Goal: Transaction & Acquisition: Purchase product/service

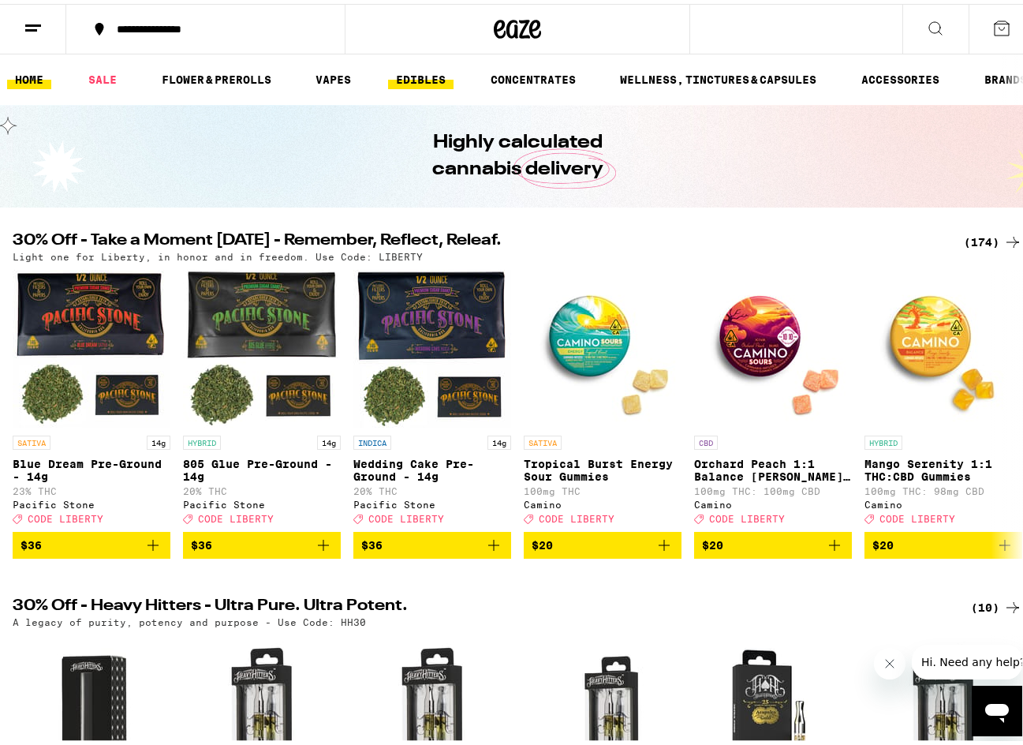
click at [433, 80] on link "EDIBLES" at bounding box center [420, 75] width 65 height 19
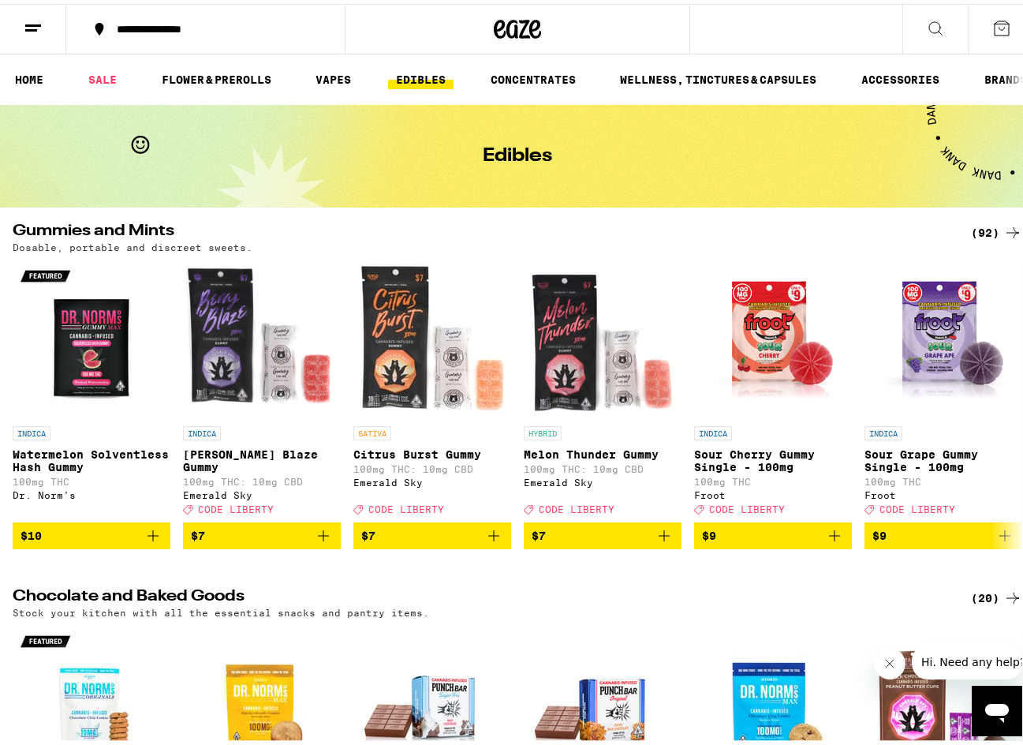
click at [743, 230] on div "(92)" at bounding box center [996, 228] width 51 height 19
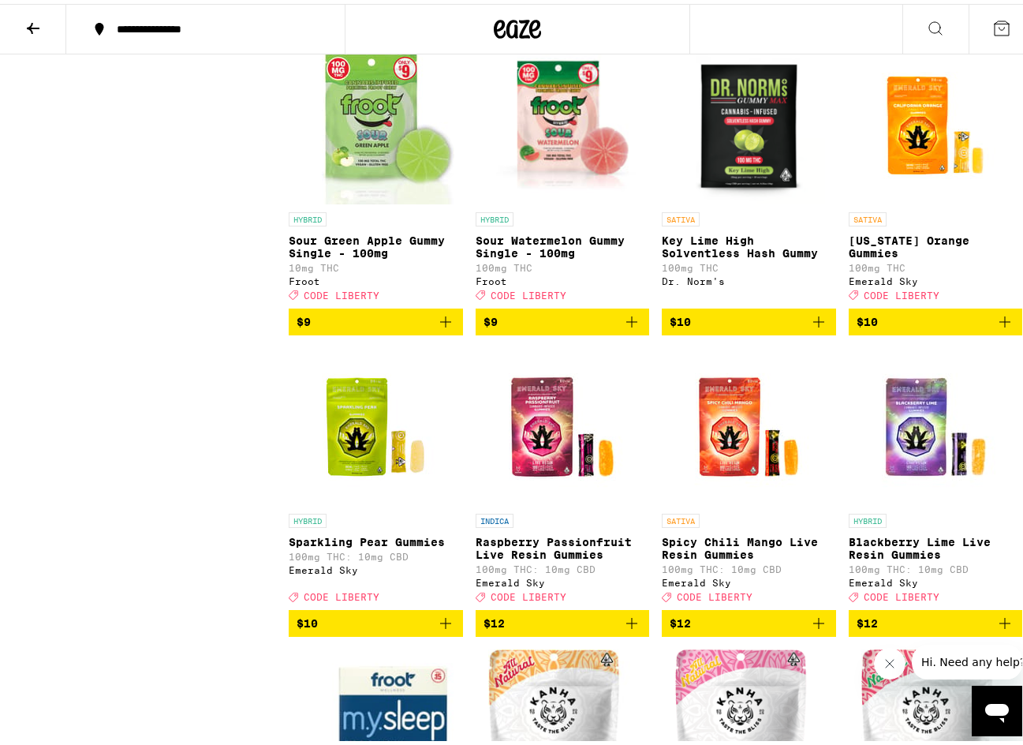
scroll to position [868, 0]
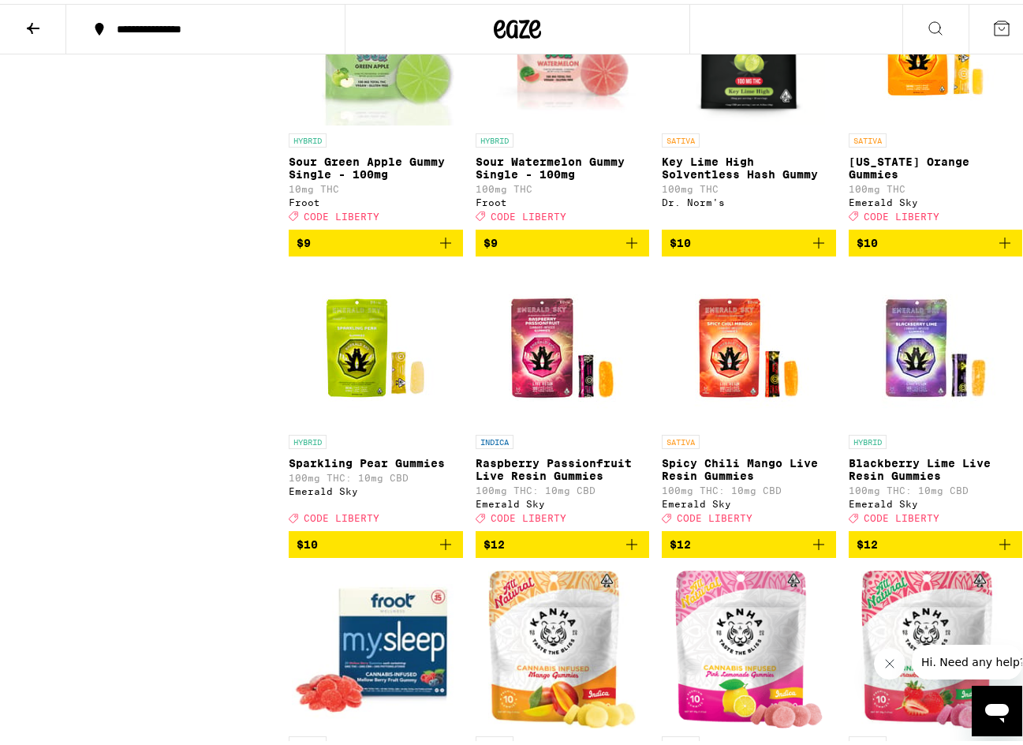
click at [743, 249] on icon "Add to bag" at bounding box center [1005, 239] width 19 height 19
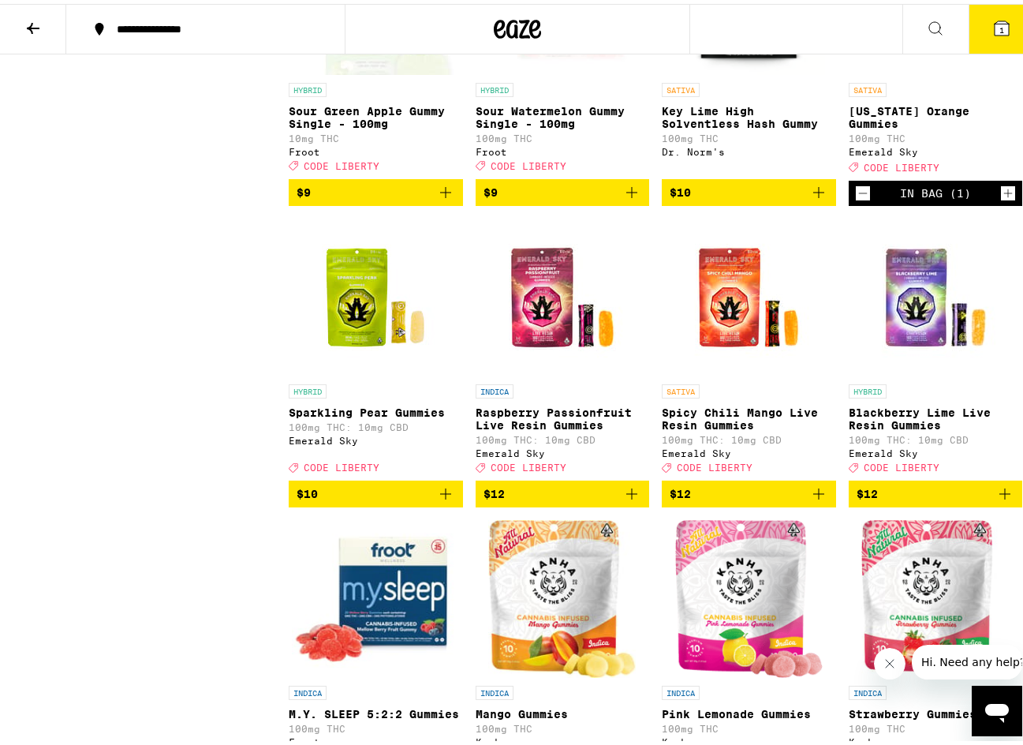
click at [743, 199] on icon "Increment" at bounding box center [1008, 189] width 14 height 19
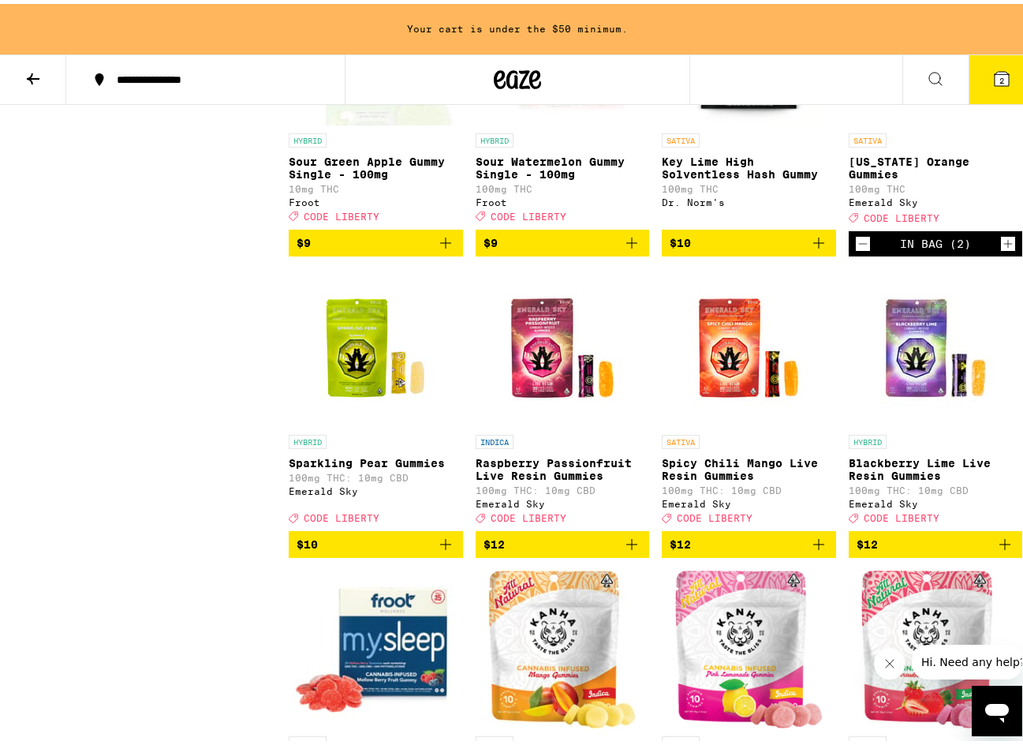
click at [743, 249] on icon "Increment" at bounding box center [1008, 239] width 14 height 19
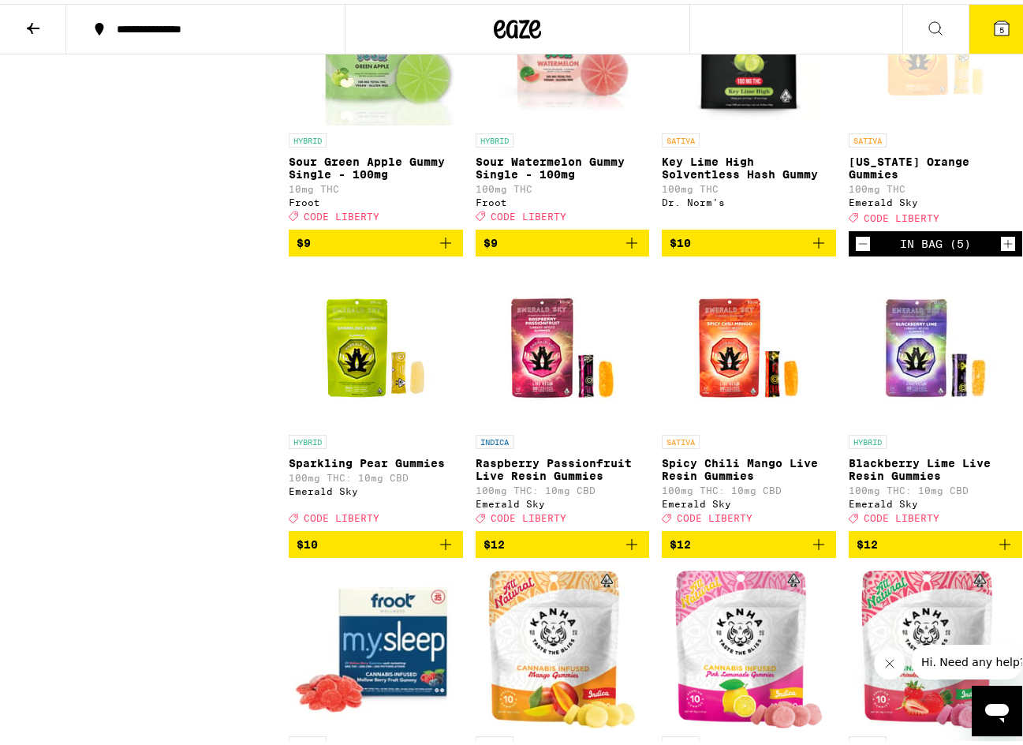
click at [443, 550] on icon "Add to bag" at bounding box center [445, 540] width 19 height 19
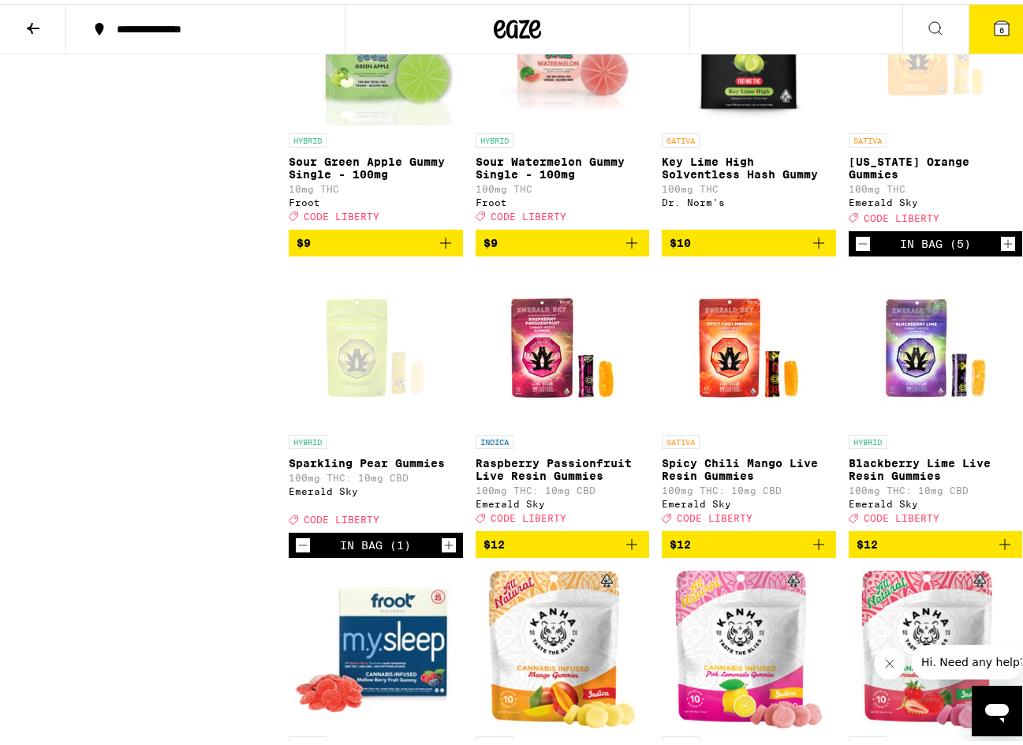
click at [443, 551] on icon "Increment" at bounding box center [449, 541] width 14 height 19
click at [743, 249] on icon "Decrement" at bounding box center [863, 239] width 14 height 19
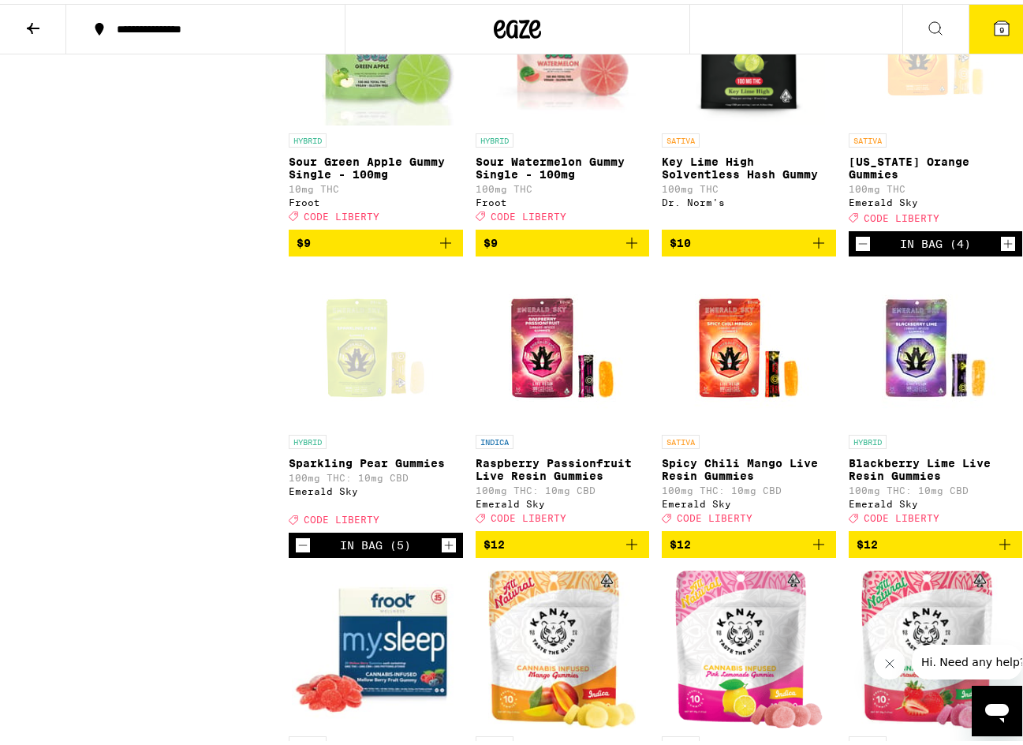
click at [743, 249] on icon "Decrement" at bounding box center [863, 239] width 14 height 19
click at [743, 18] on icon at bounding box center [1002, 24] width 14 height 14
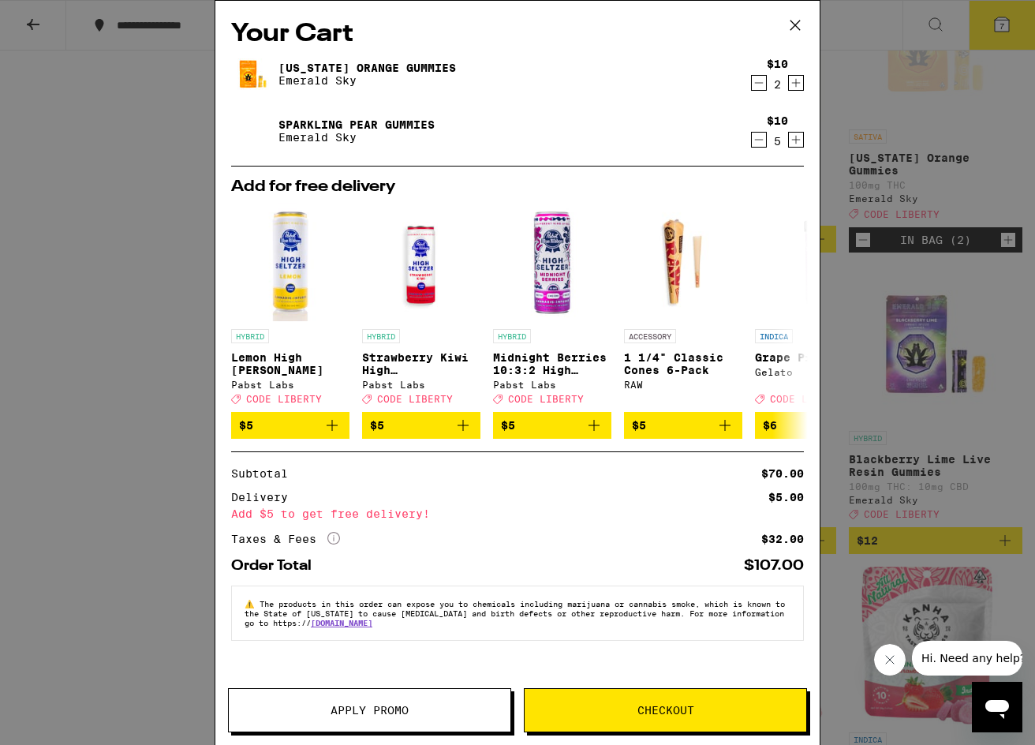
click at [401, 719] on button "Apply Promo" at bounding box center [369, 710] width 283 height 44
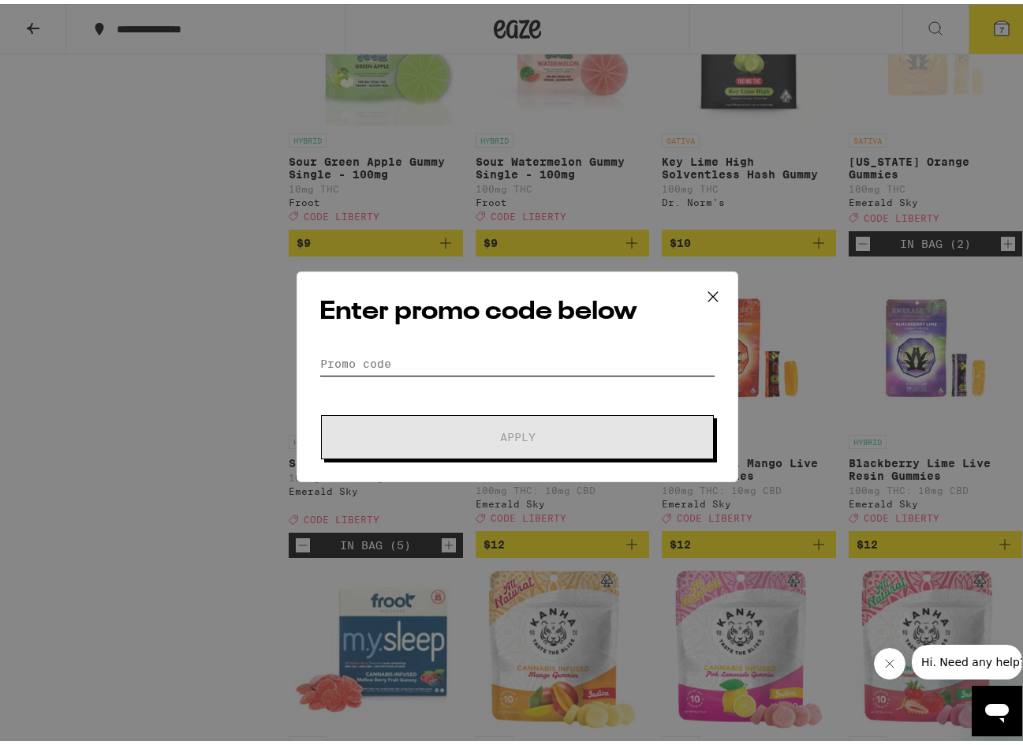
click at [440, 355] on input "Promo Code" at bounding box center [518, 360] width 396 height 24
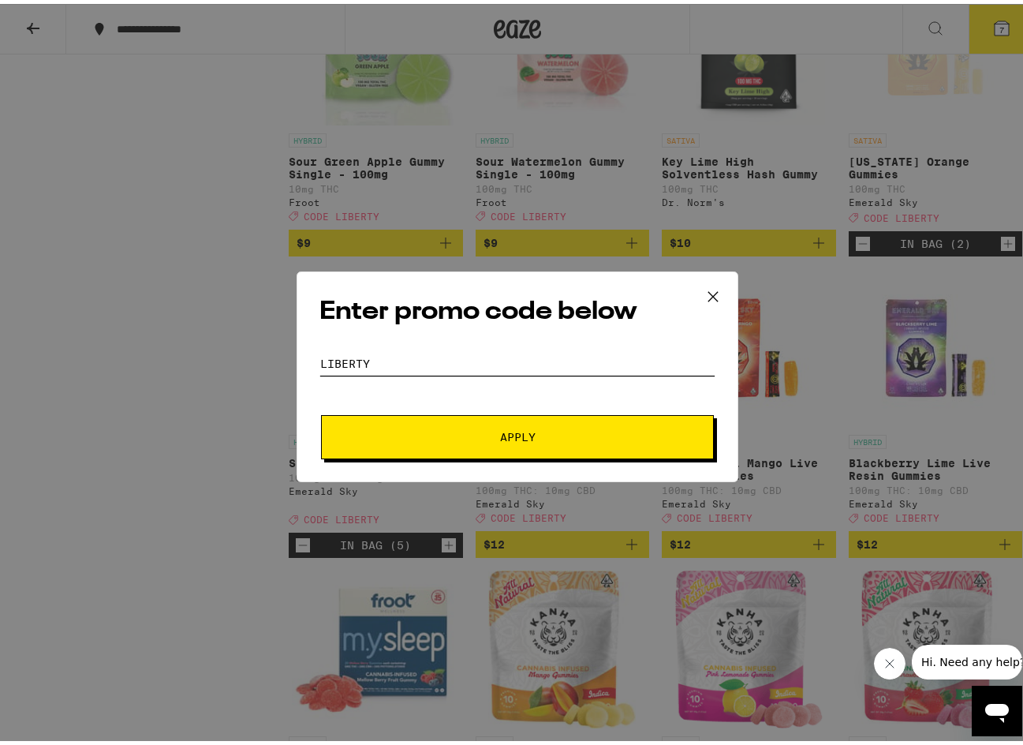
type input "liberty"
click at [520, 436] on span "Apply" at bounding box center [518, 433] width 36 height 11
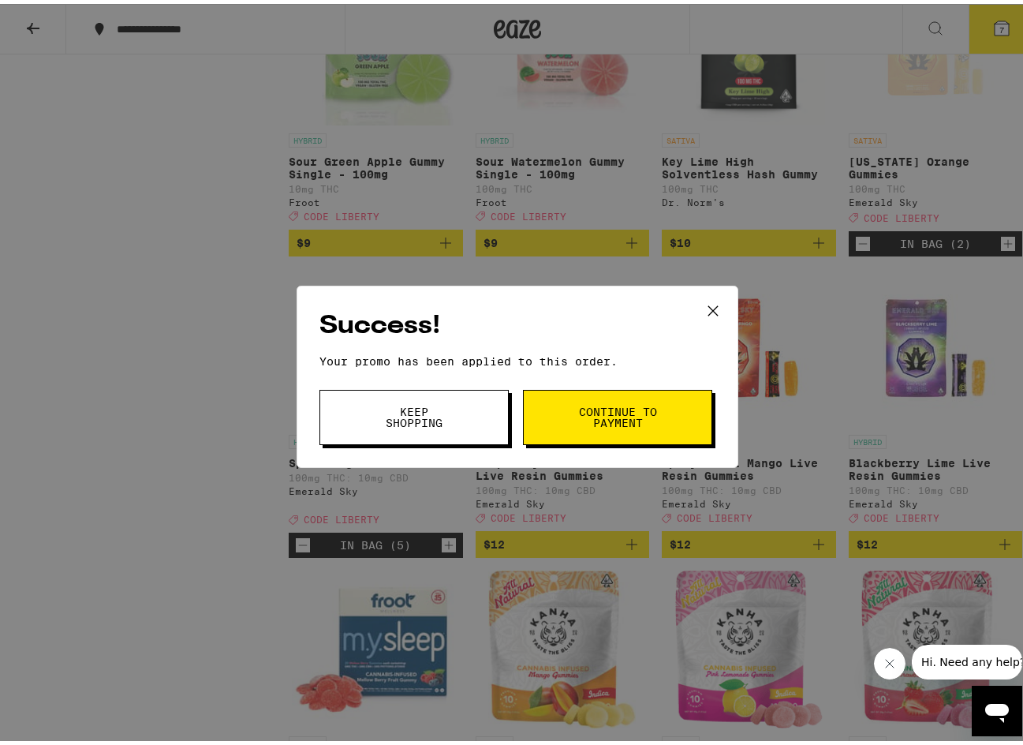
click at [477, 392] on button "Keep Shopping" at bounding box center [414, 413] width 189 height 55
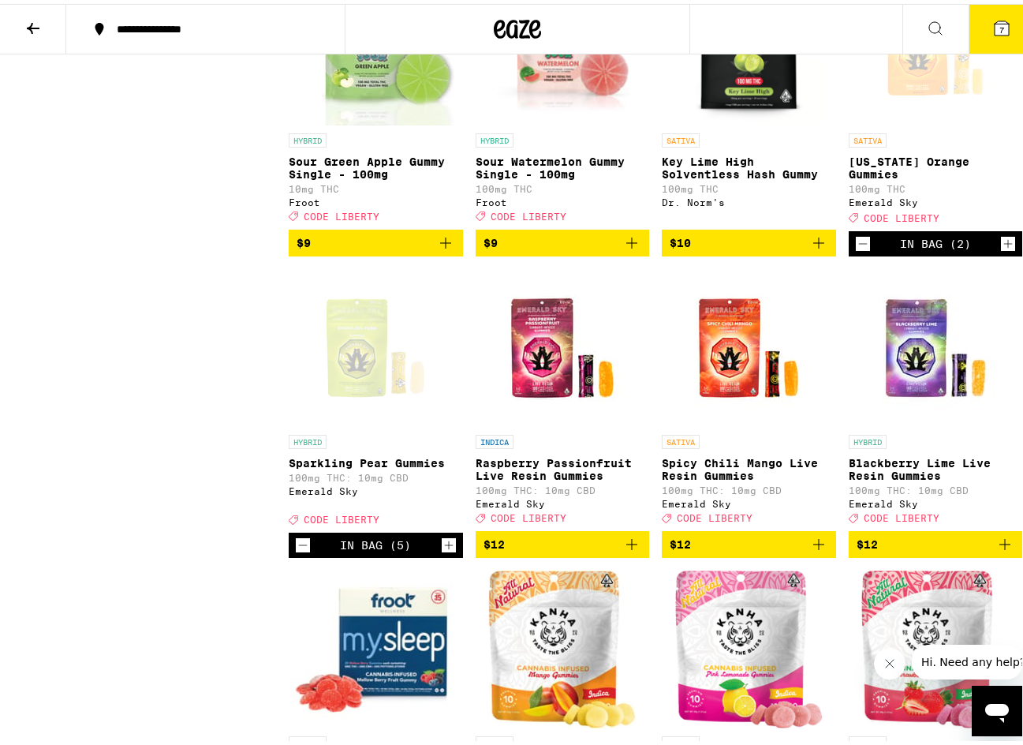
click at [743, 33] on button "7" at bounding box center [1002, 25] width 66 height 49
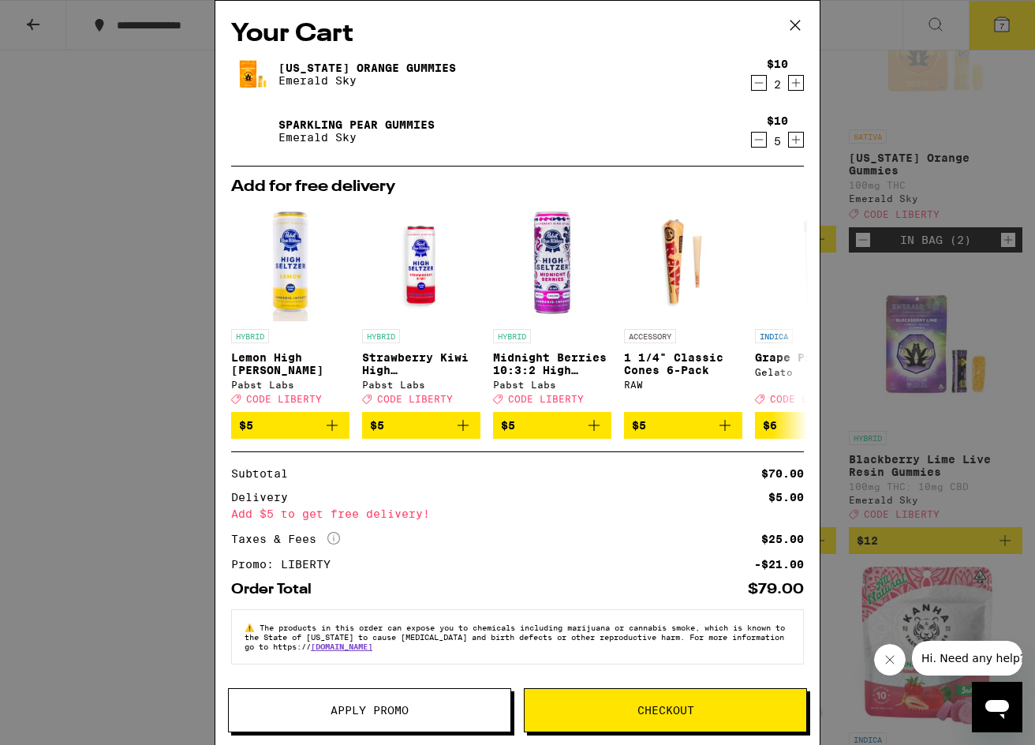
click at [743, 23] on icon at bounding box center [796, 25] width 24 height 24
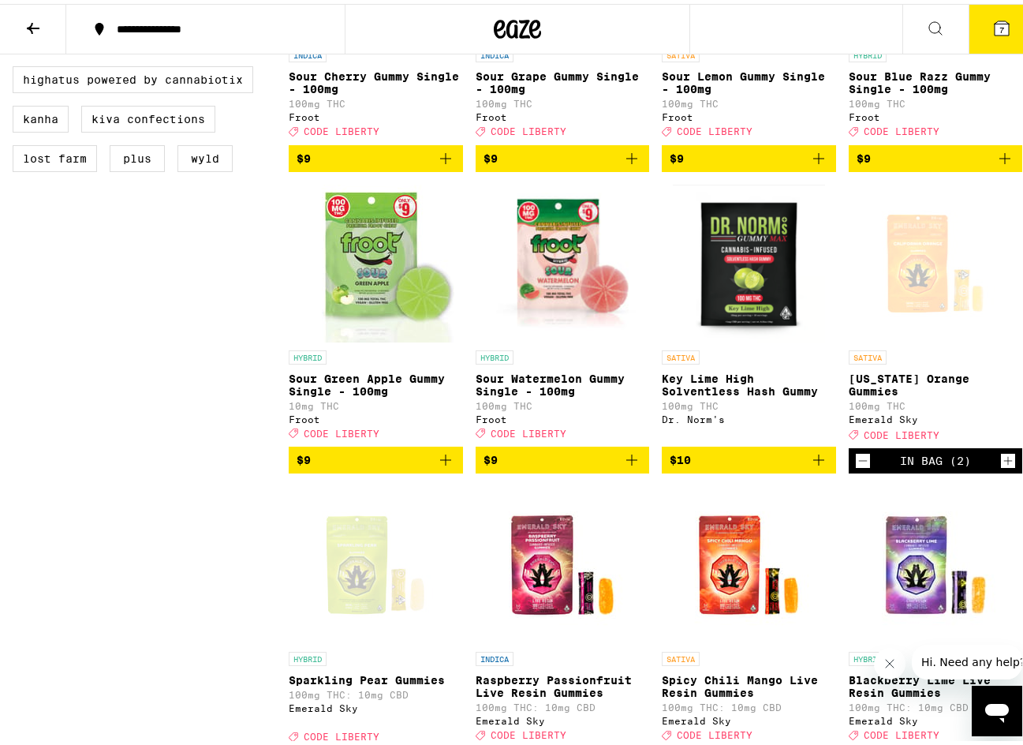
scroll to position [631, 0]
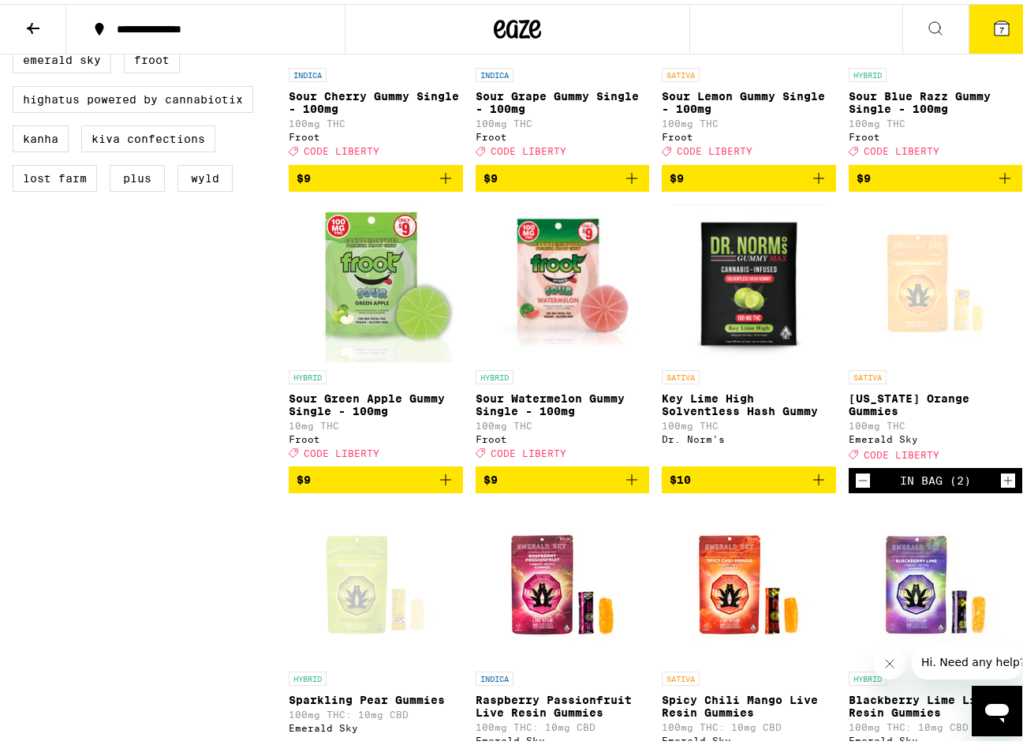
click at [743, 486] on icon "Decrement" at bounding box center [863, 476] width 14 height 19
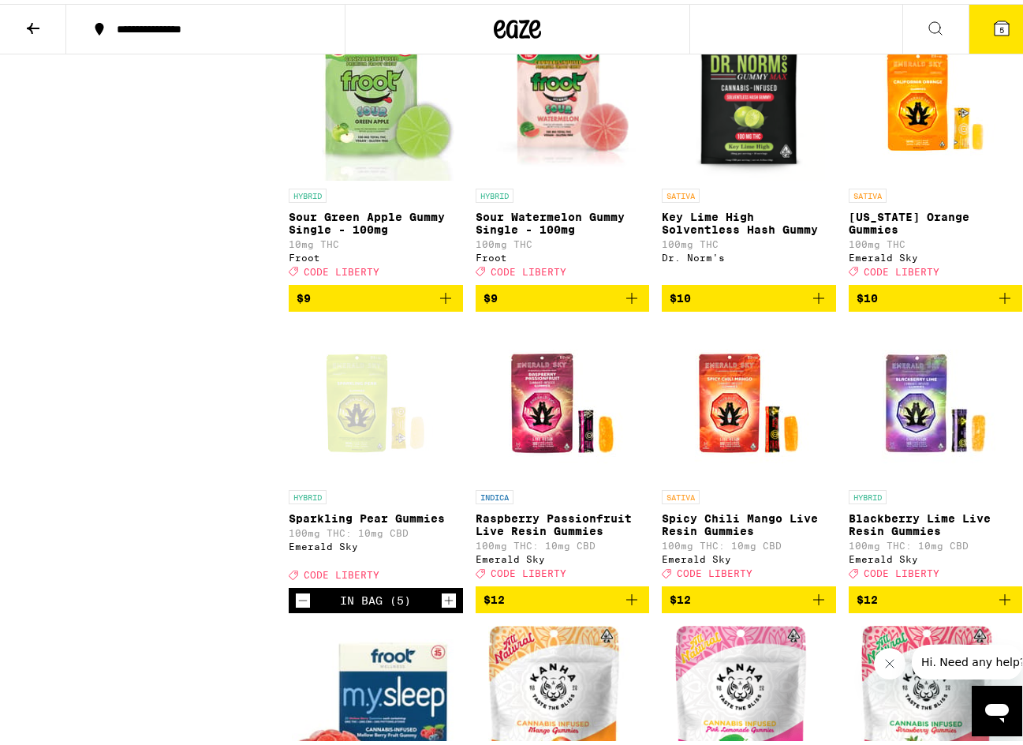
scroll to position [868, 0]
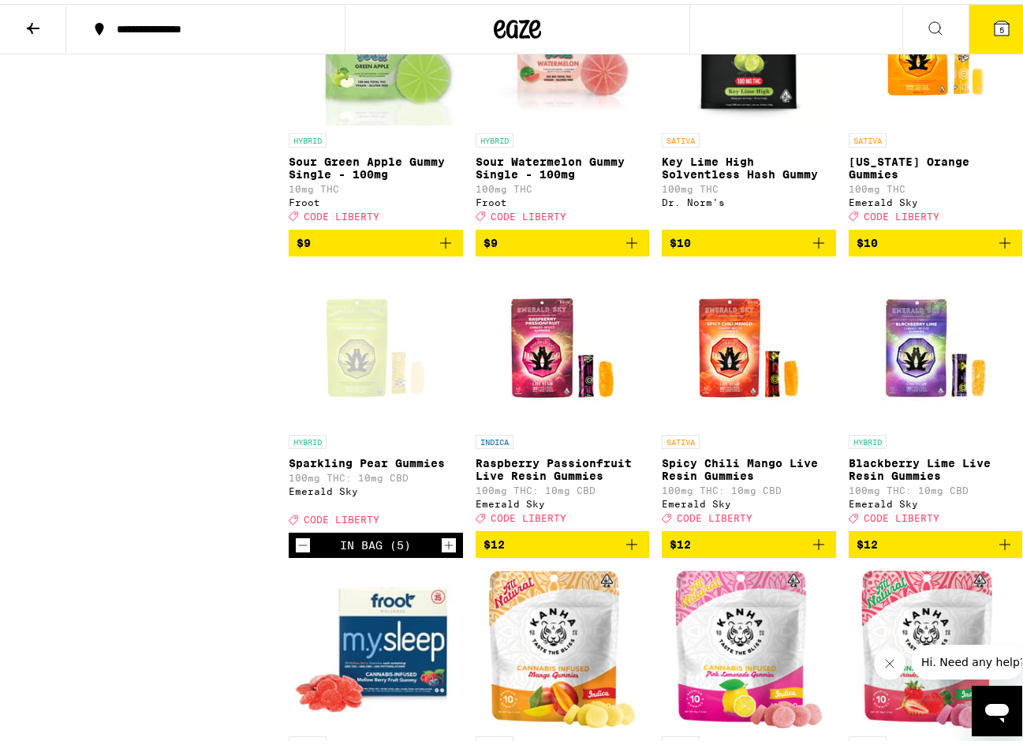
click at [447, 551] on icon "Increment" at bounding box center [449, 541] width 14 height 19
click at [444, 551] on icon "Increment" at bounding box center [449, 541] width 14 height 19
click at [297, 551] on icon "Decrement" at bounding box center [303, 541] width 14 height 19
click at [451, 551] on icon "Increment" at bounding box center [449, 541] width 14 height 19
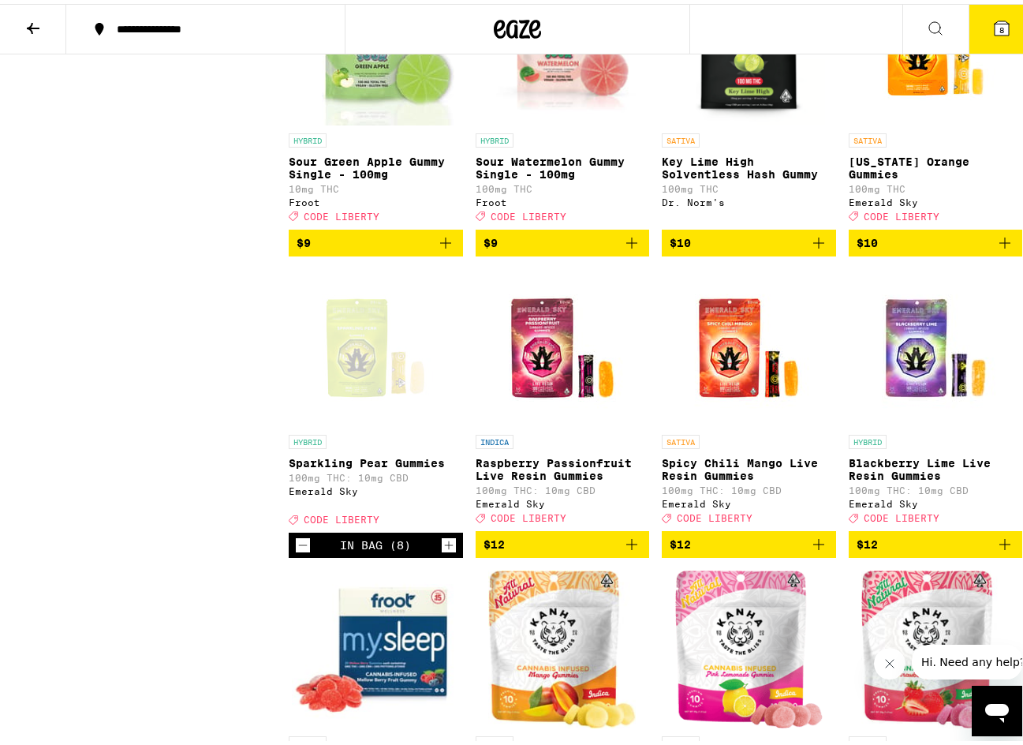
click at [743, 20] on icon at bounding box center [1002, 24] width 14 height 14
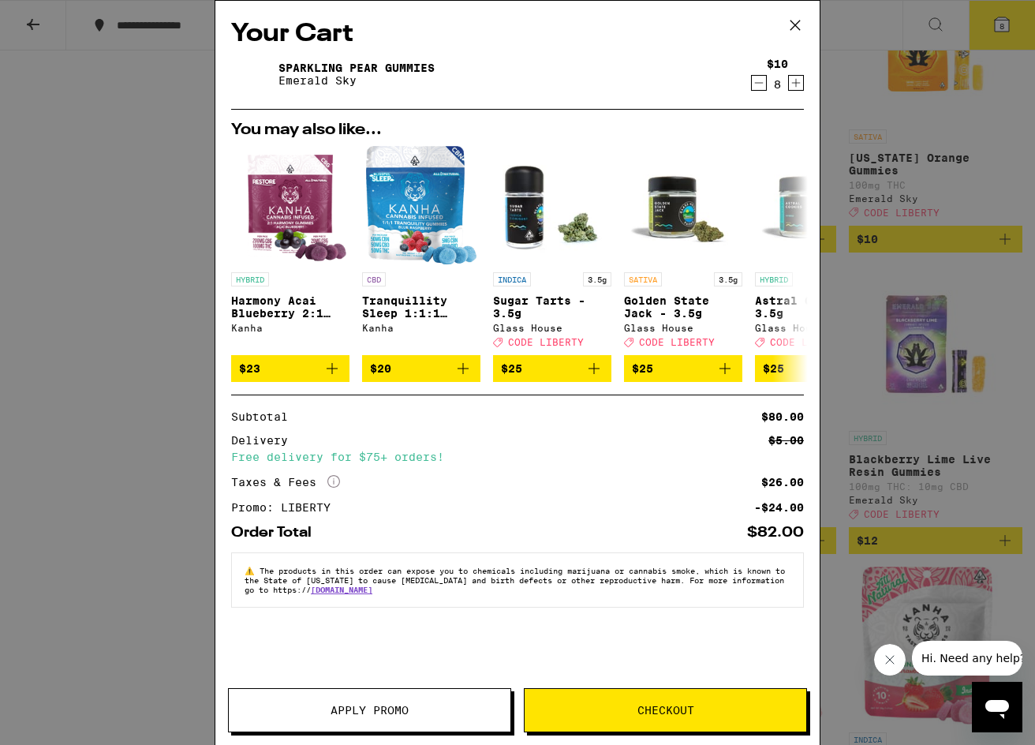
click at [699, 703] on button "Checkout" at bounding box center [665, 710] width 283 height 44
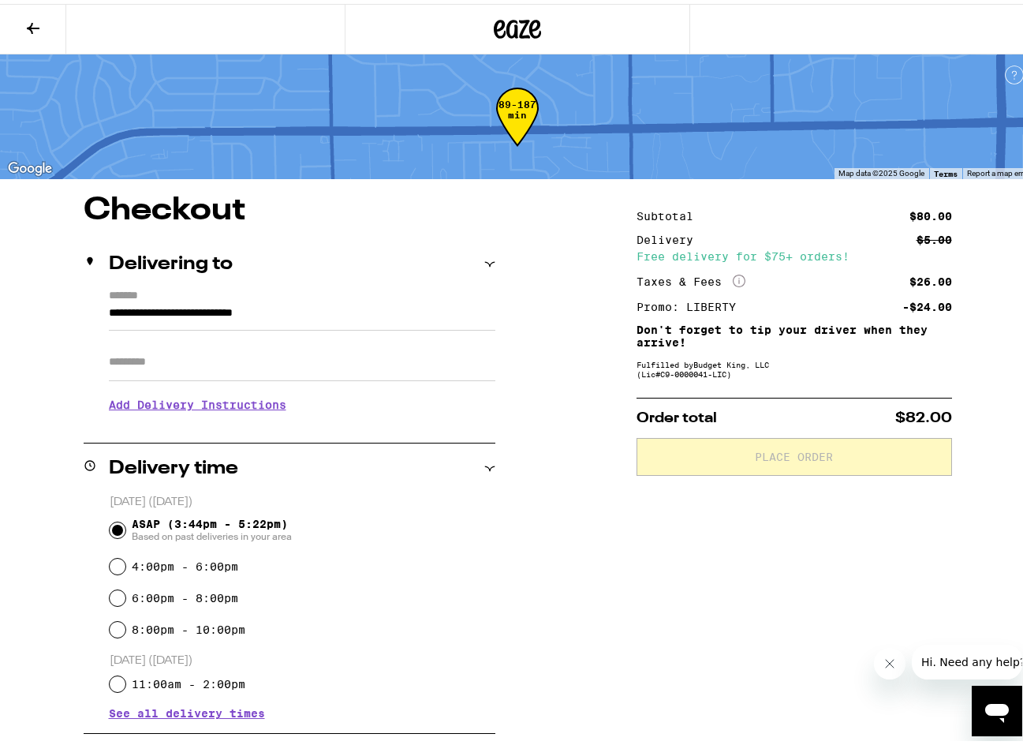
click at [333, 357] on input "Apt/Suite" at bounding box center [302, 358] width 387 height 38
type input "**"
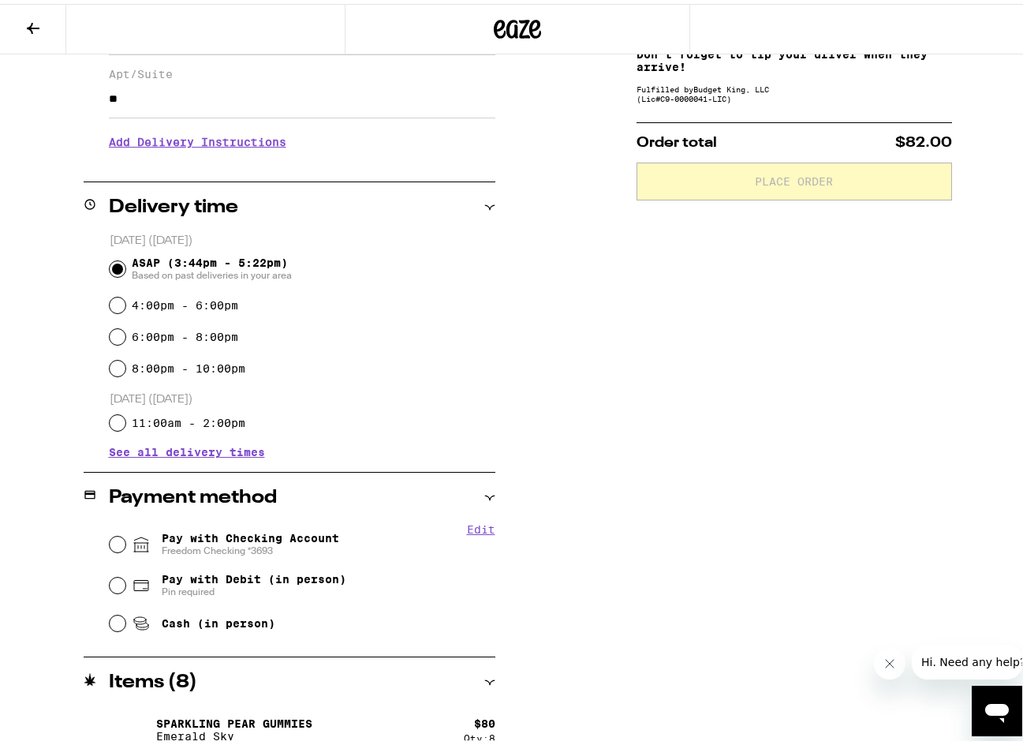
scroll to position [292, 0]
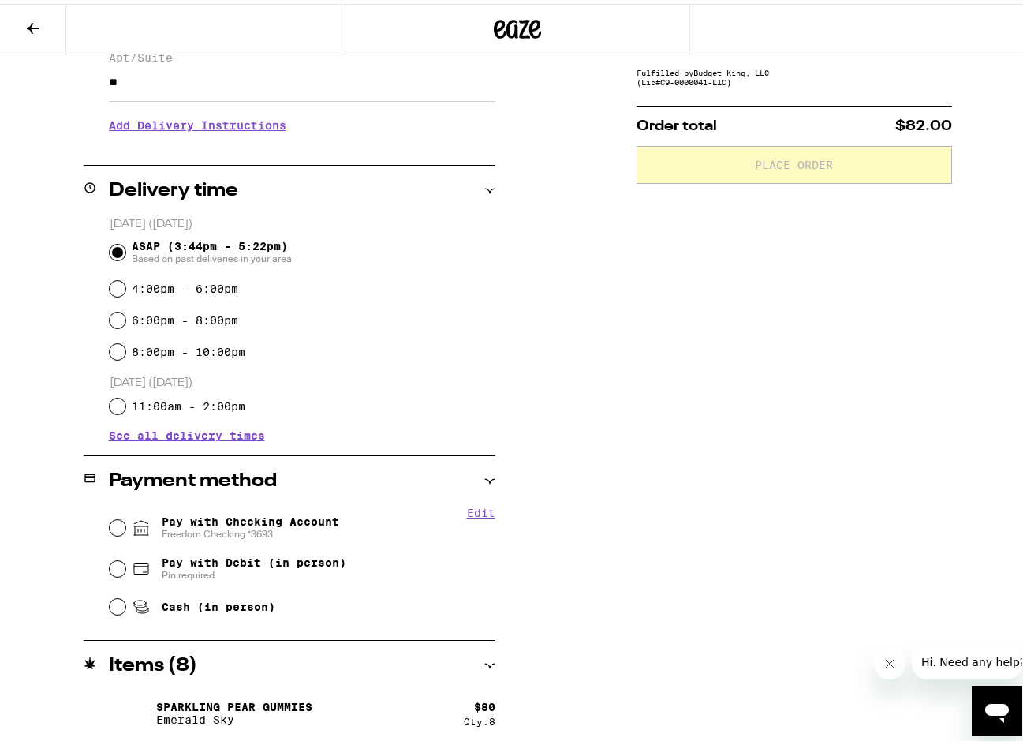
click at [260, 525] on span "Pay with Checking Account Freedom Checking *3693" at bounding box center [251, 523] width 178 height 25
click at [125, 525] on input "Pay with Checking Account Freedom Checking *3693" at bounding box center [118, 524] width 16 height 16
radio input "true"
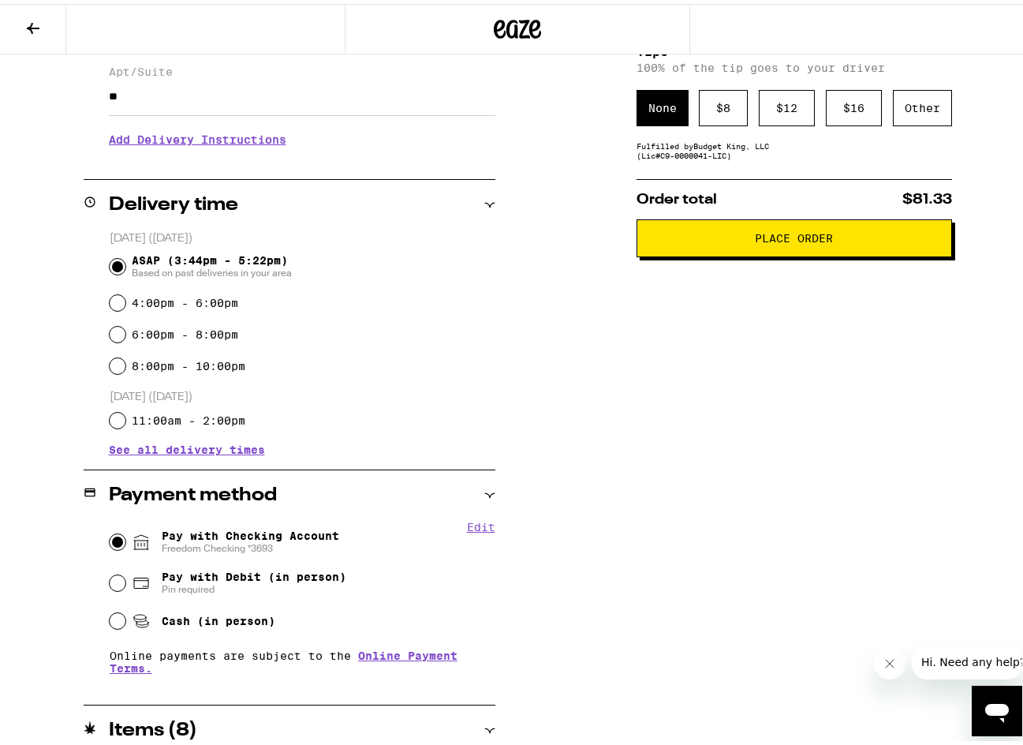
scroll to position [0, 0]
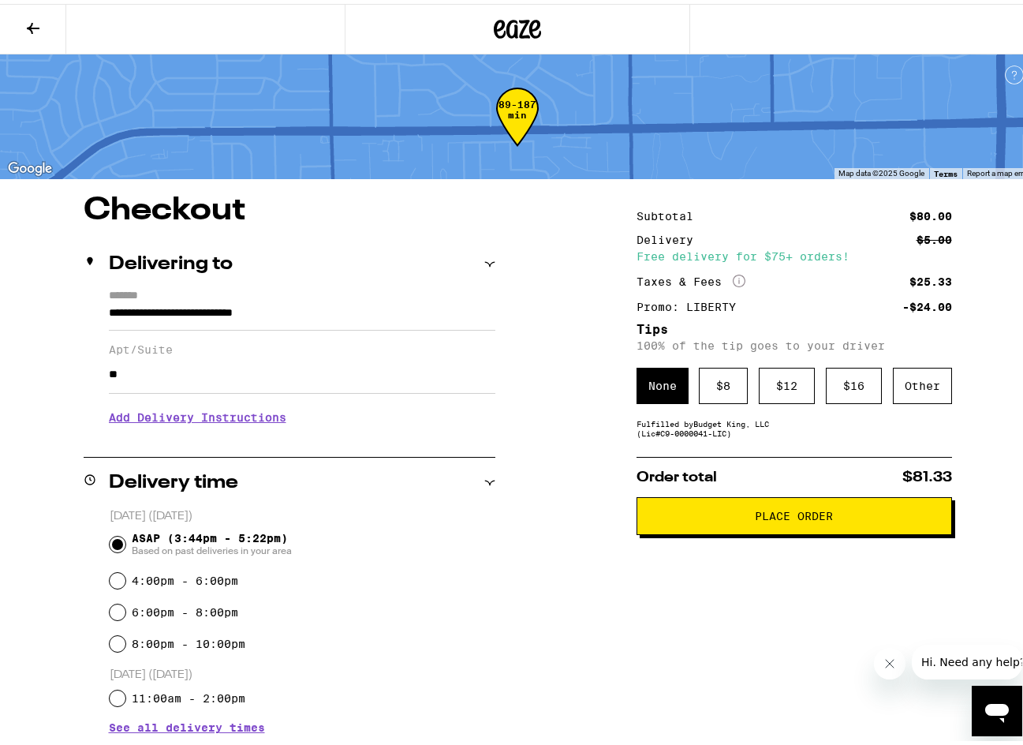
click at [716, 518] on span "Place Order" at bounding box center [794, 512] width 289 height 11
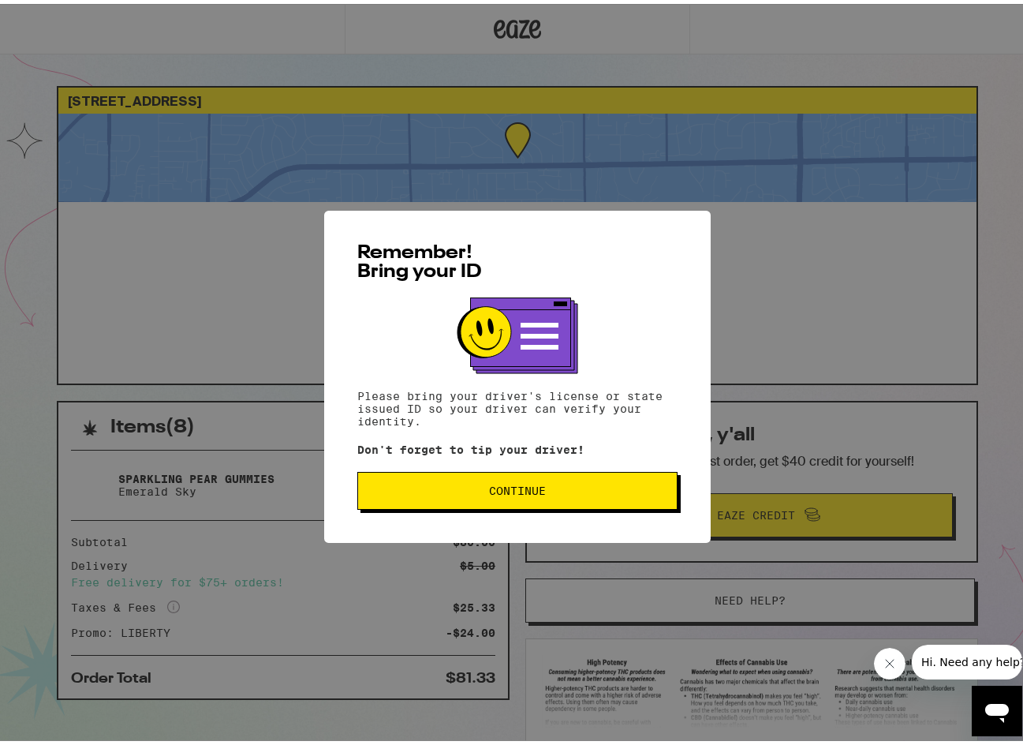
click at [567, 476] on button "Continue" at bounding box center [517, 487] width 320 height 38
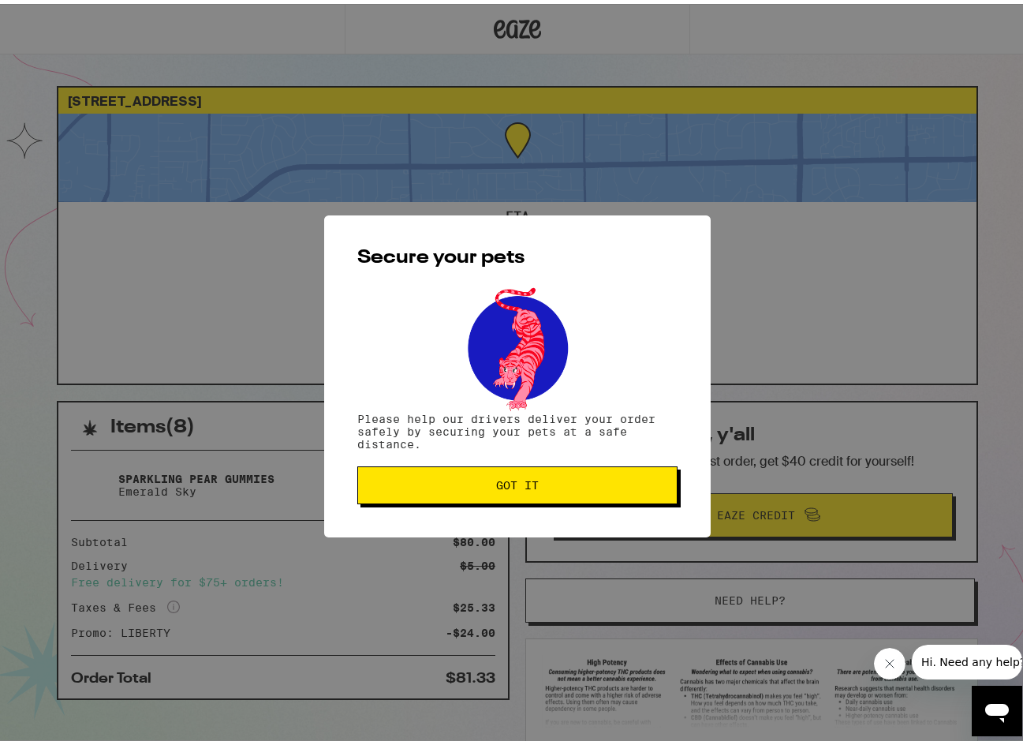
click at [566, 481] on span "Got it" at bounding box center [518, 481] width 294 height 11
